Goal: Find specific page/section: Find specific page/section

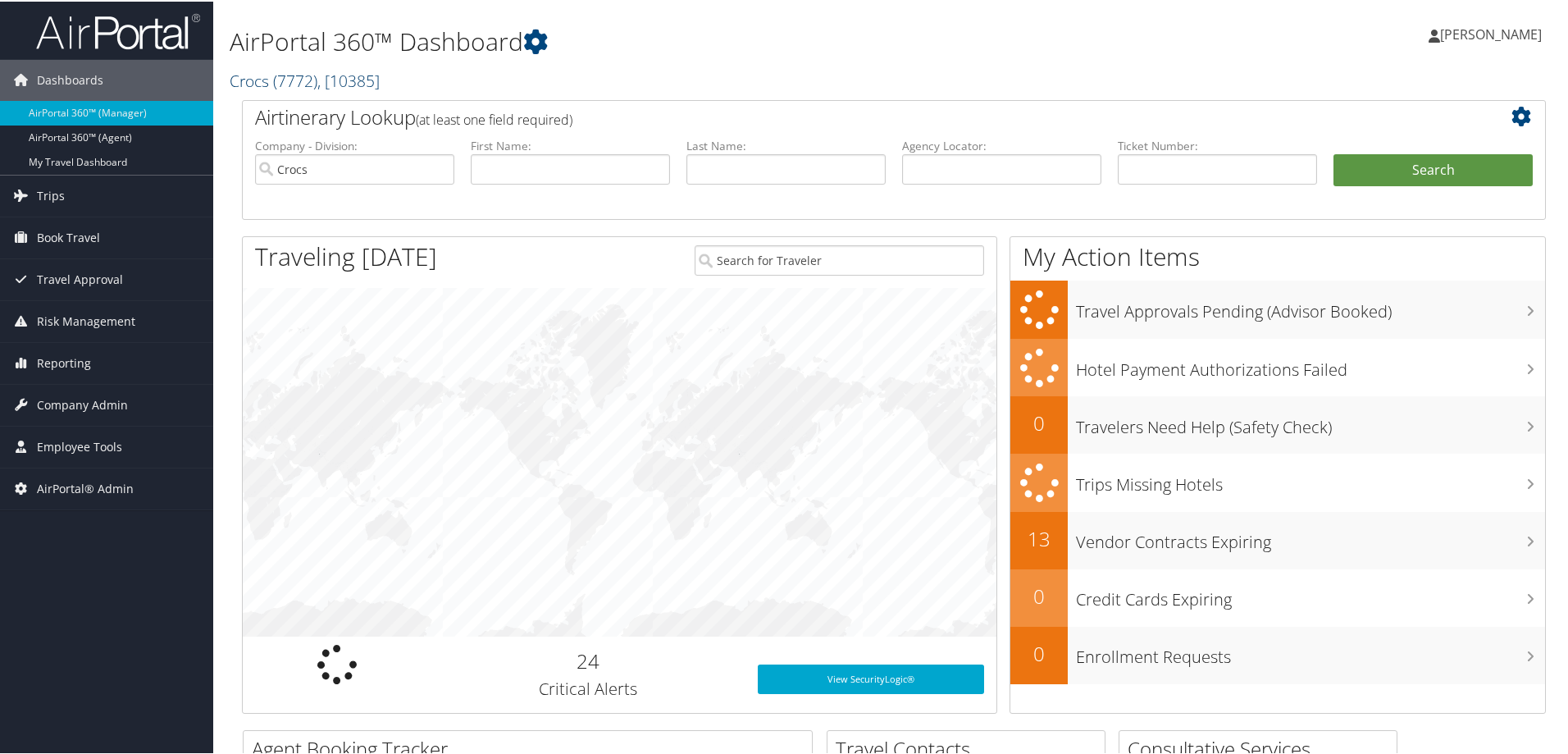
click at [343, 78] on span ", [ 10385 ]" at bounding box center [349, 78] width 63 height 23
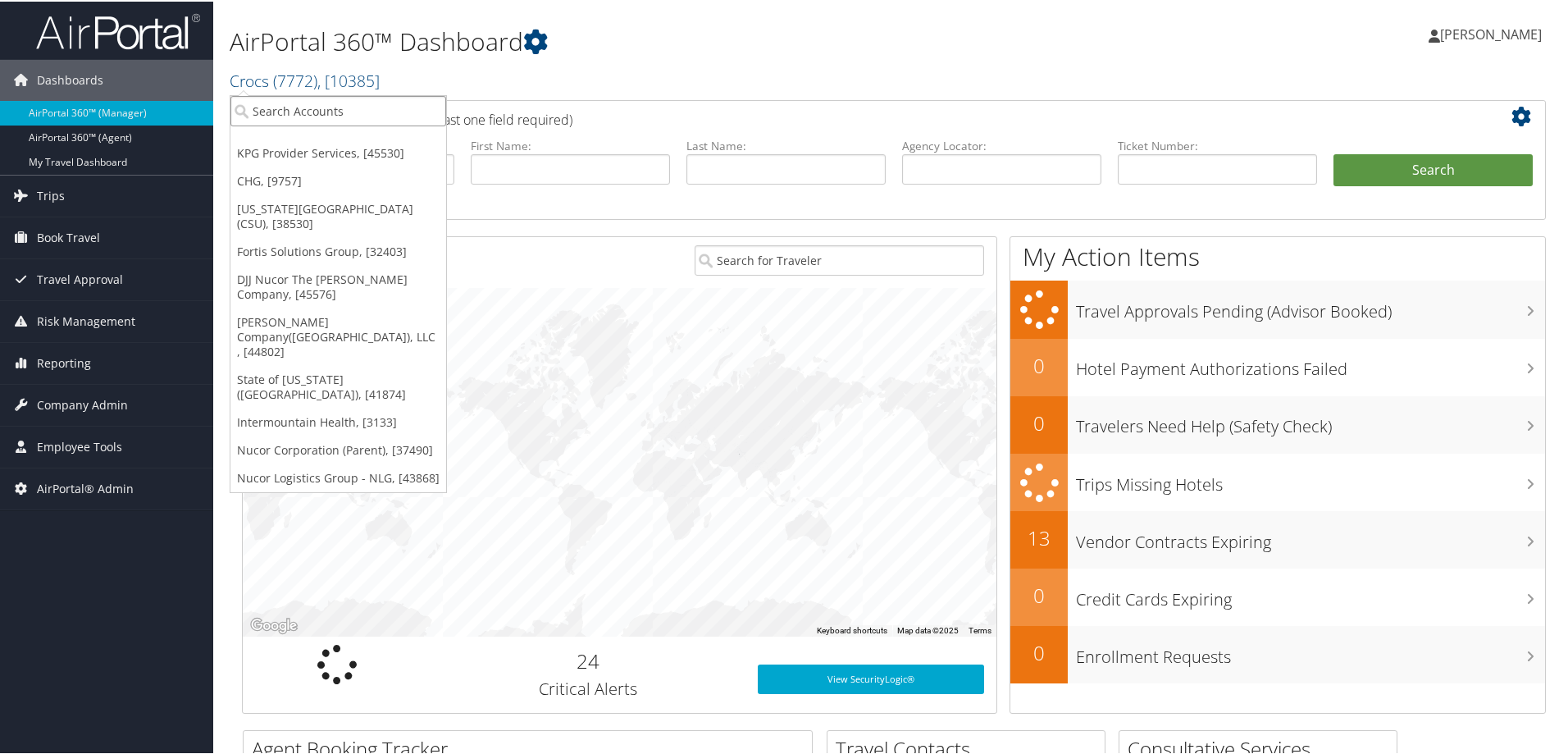
click at [327, 115] on input "search" at bounding box center [338, 109] width 216 height 30
type input "sovos"
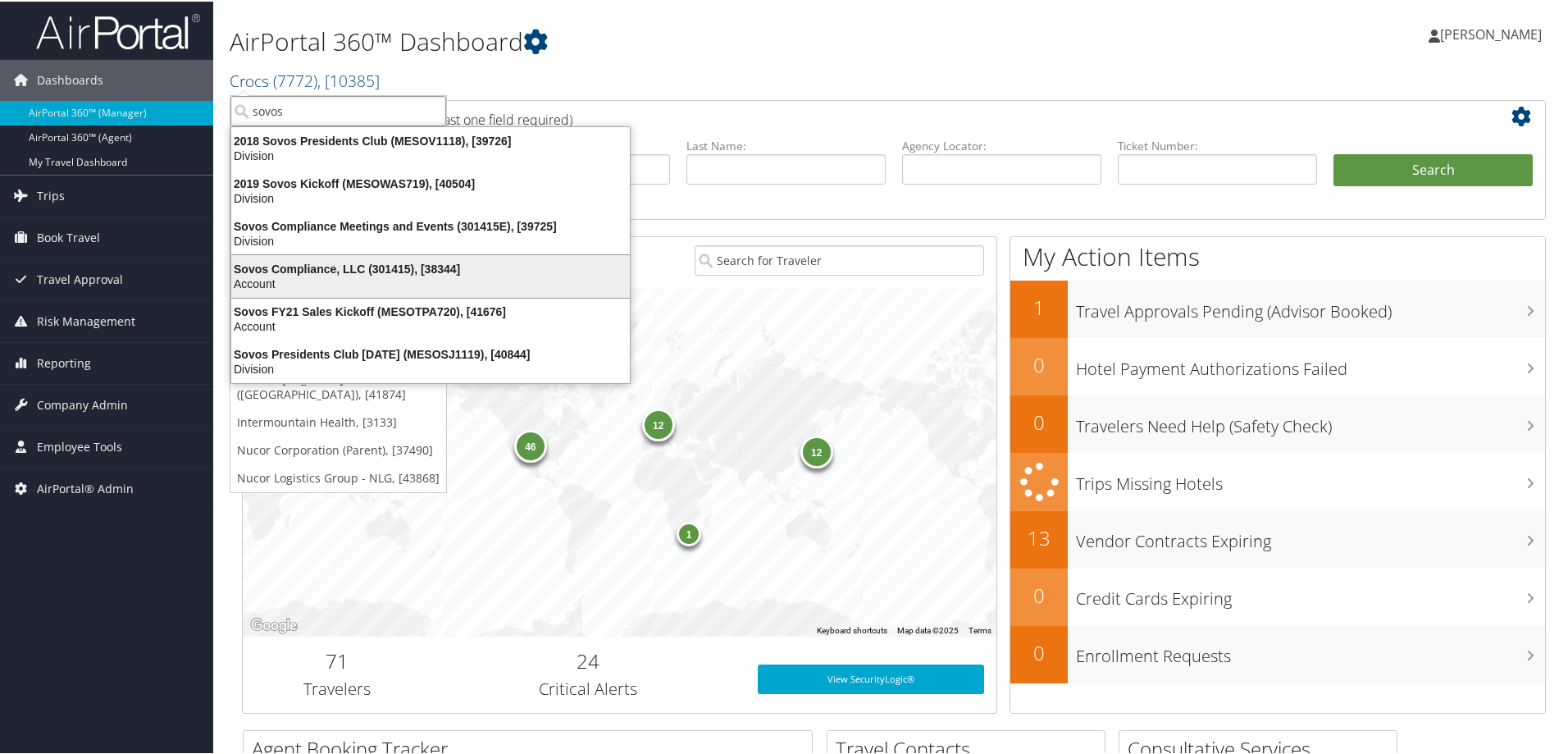
click at [377, 271] on div "Sovos Compliance, LLC (301415), [38344]" at bounding box center [430, 267] width 418 height 15
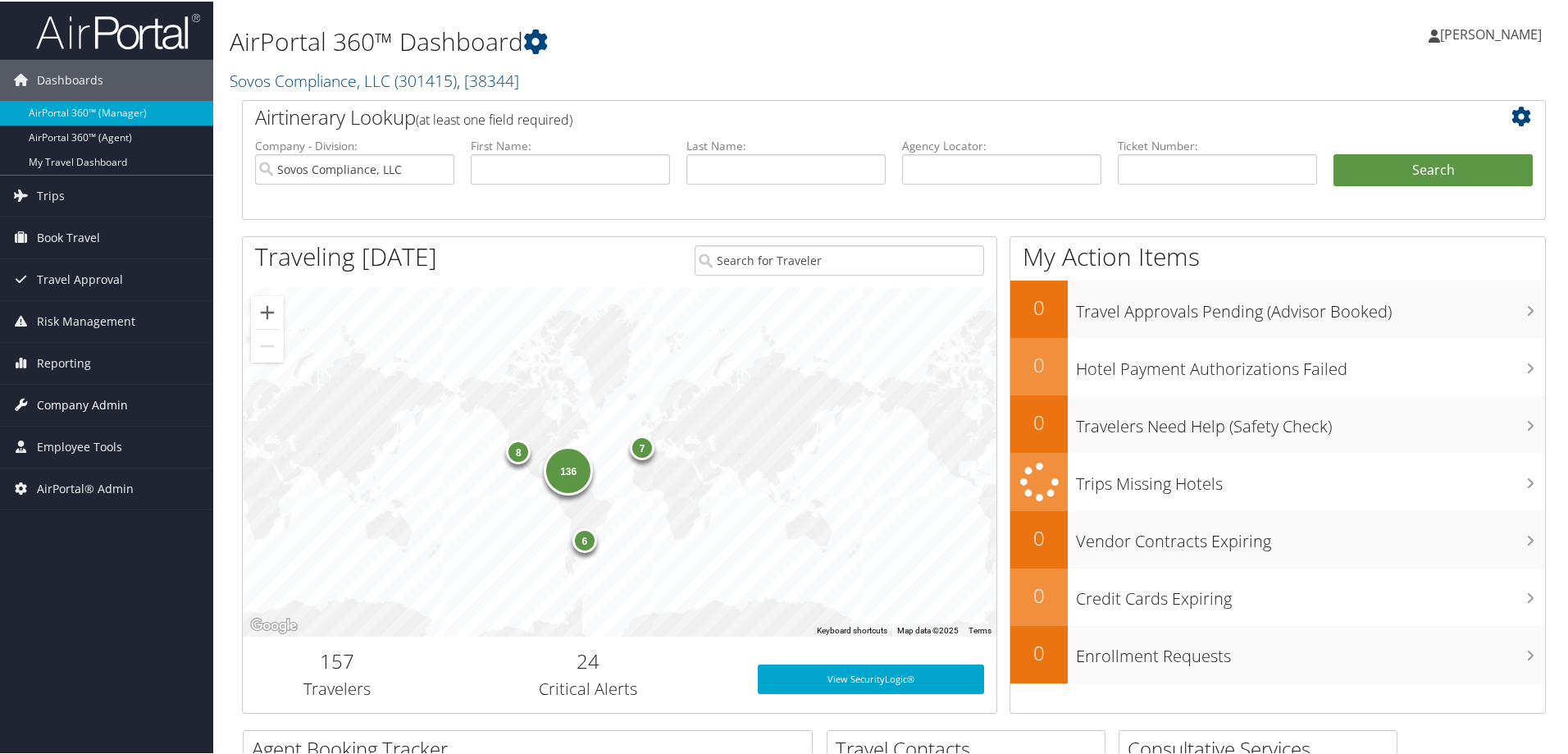
click at [121, 397] on span "Company Admin" at bounding box center [82, 404] width 91 height 41
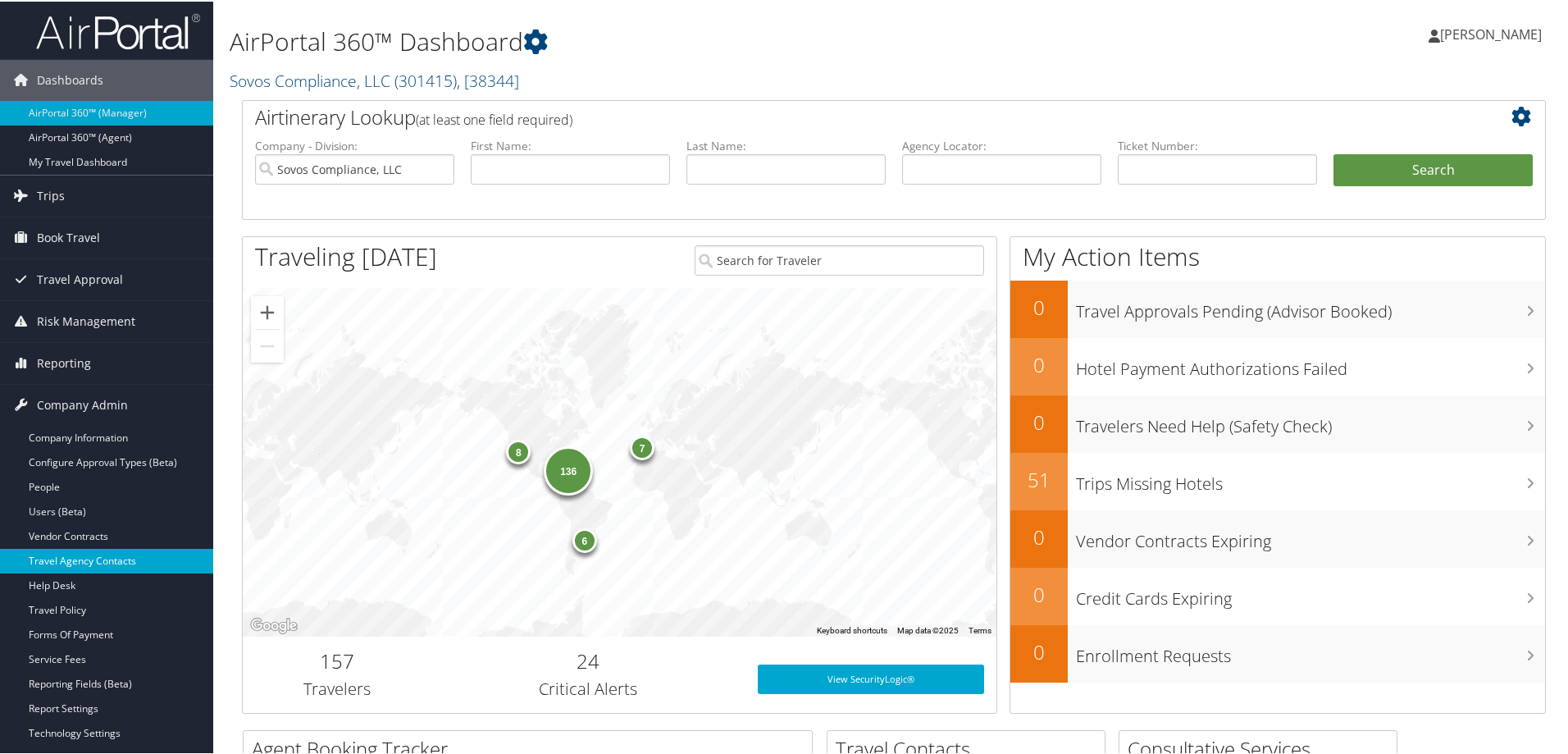
click at [160, 550] on link "Travel Agency Contacts" at bounding box center [106, 559] width 213 height 25
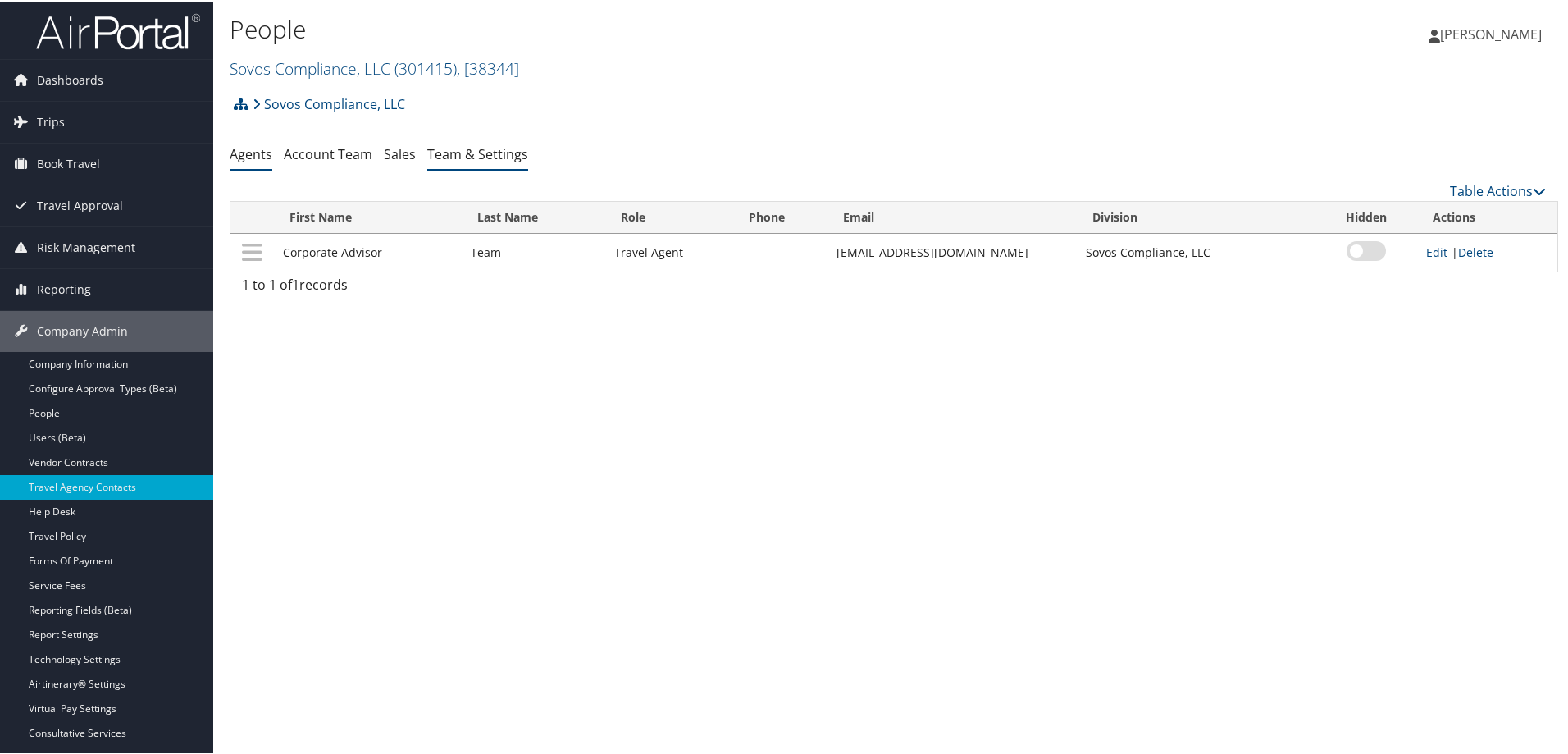
click at [460, 152] on link "Team & Settings" at bounding box center [478, 152] width 101 height 18
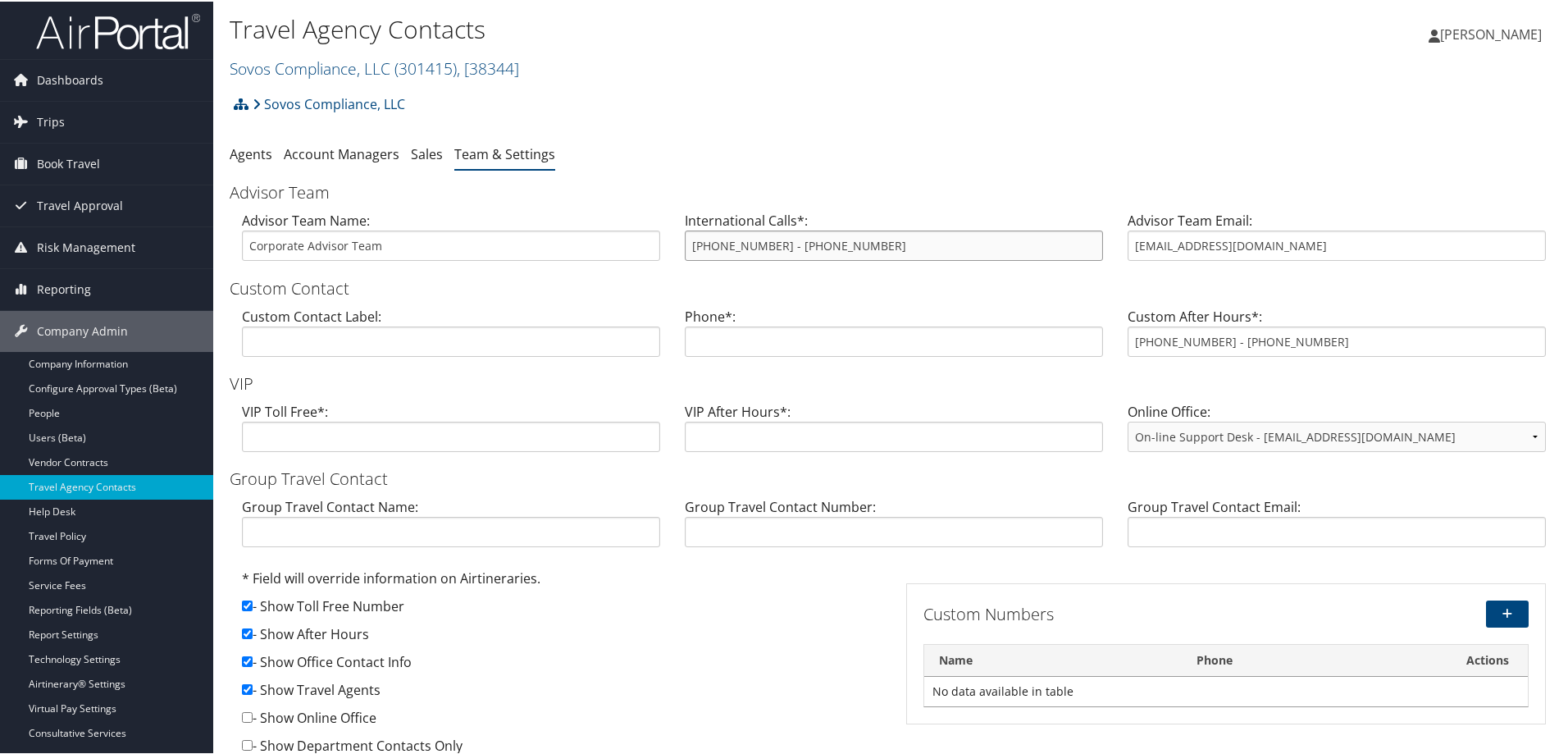
drag, startPoint x: 765, startPoint y: 245, endPoint x: 674, endPoint y: 238, distance: 91.3
click at [674, 238] on div "International Calls*: [PHONE_NUMBER] - [PHONE_NUMBER]" at bounding box center [894, 240] width 443 height 63
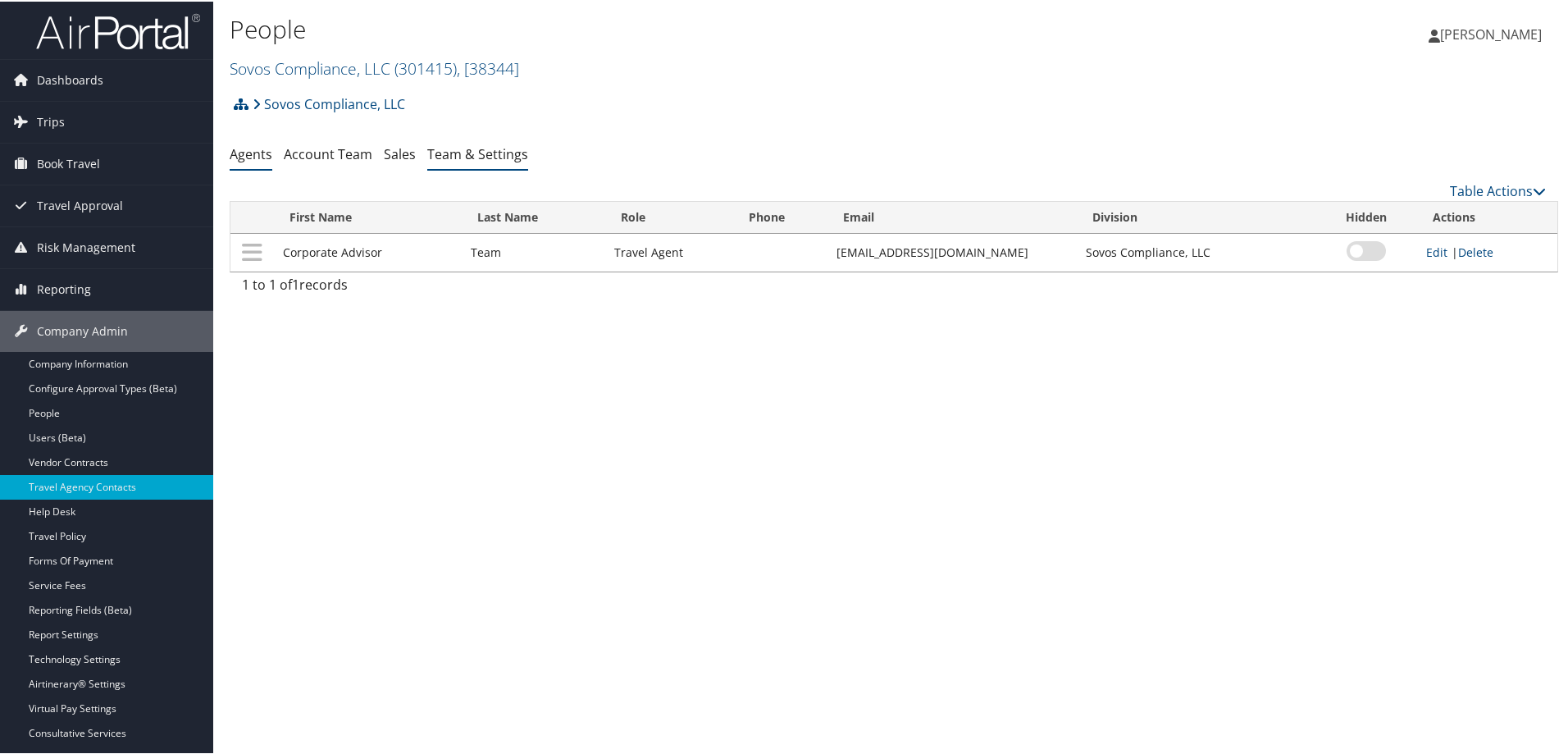
click at [484, 155] on link "Team & Settings" at bounding box center [478, 152] width 101 height 18
